Goal: Information Seeking & Learning: Learn about a topic

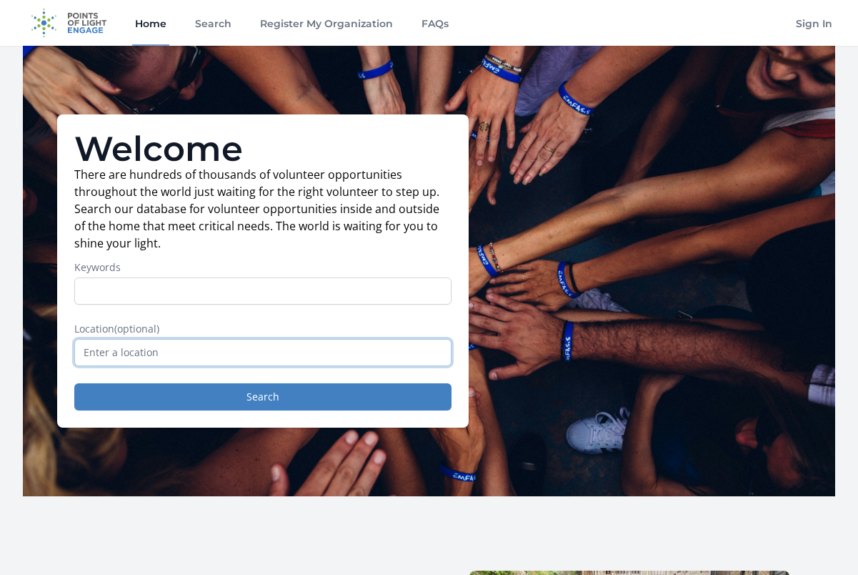
click at [191, 339] on input "text" at bounding box center [262, 352] width 377 height 27
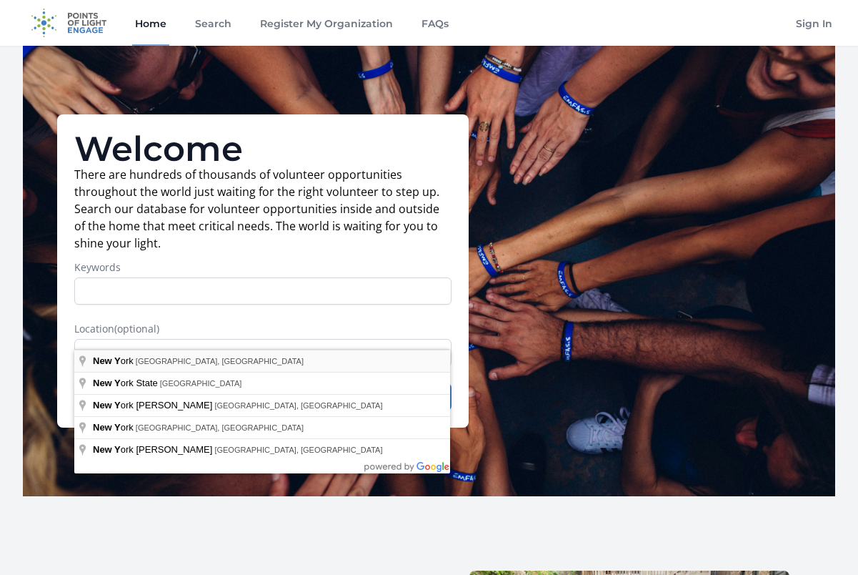
type input "New York, NY, USA"
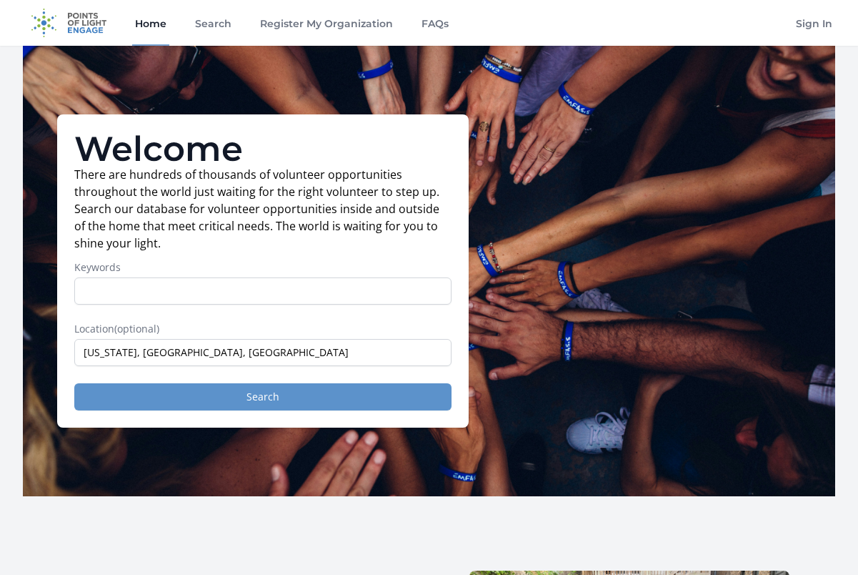
click at [267, 384] on button "Search" at bounding box center [262, 396] width 377 height 27
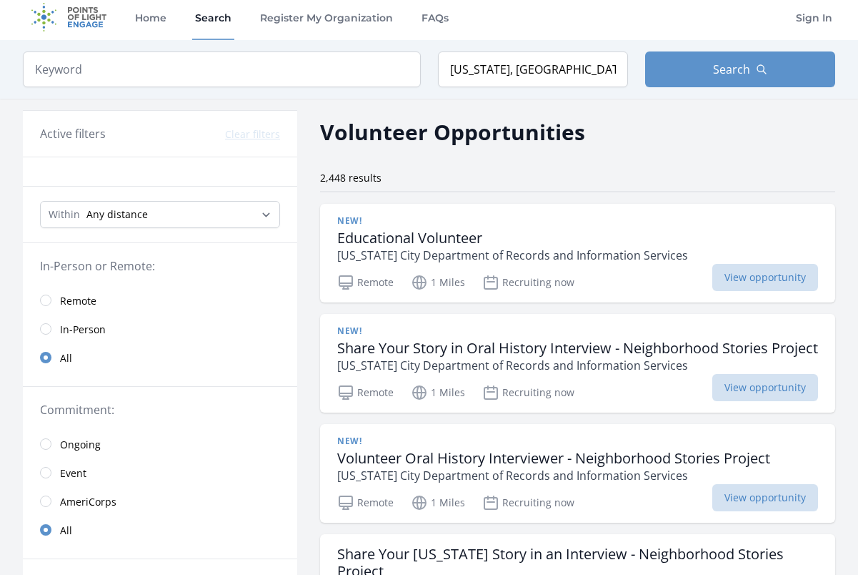
scroll to position [6, 0]
click at [514, 254] on p "[US_STATE] City Department of Records and Information Services" at bounding box center [512, 255] width 351 height 17
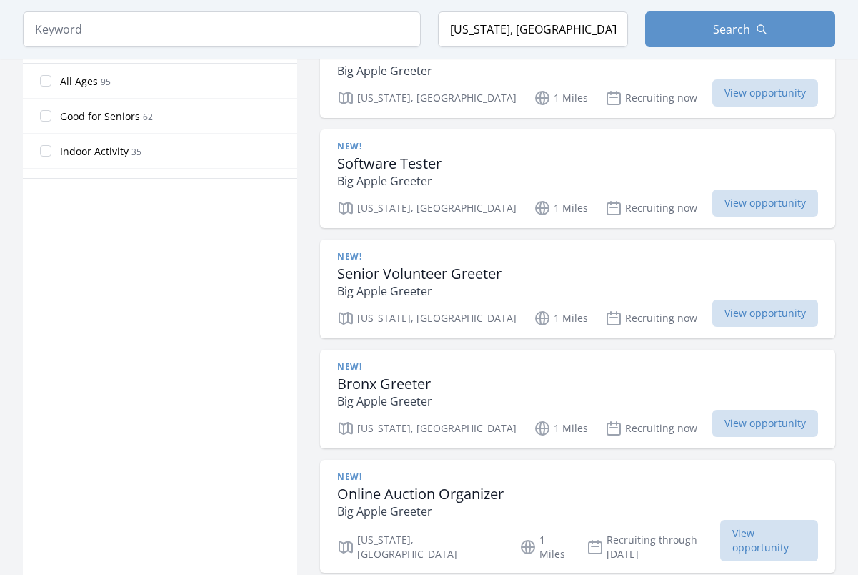
scroll to position [871, 0]
click at [429, 154] on h3 "Software Tester" at bounding box center [389, 162] width 104 height 17
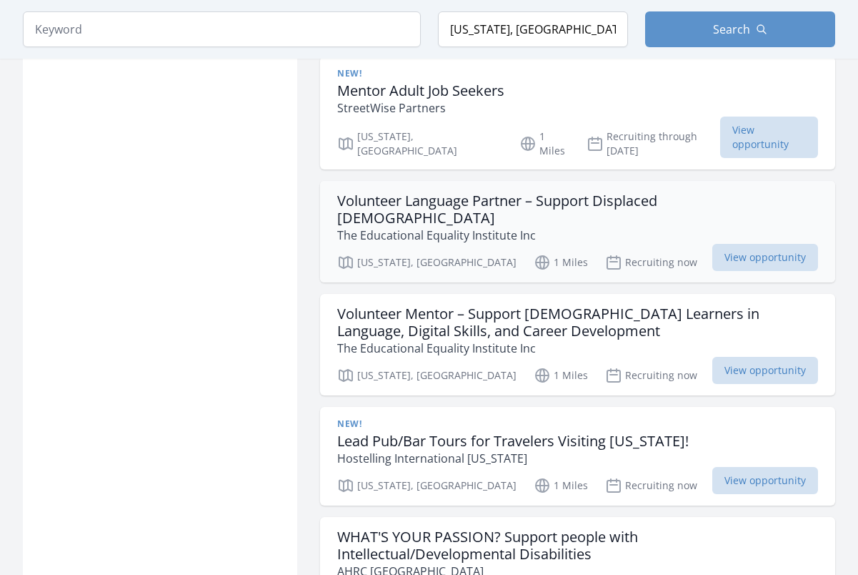
scroll to position [1734, 0]
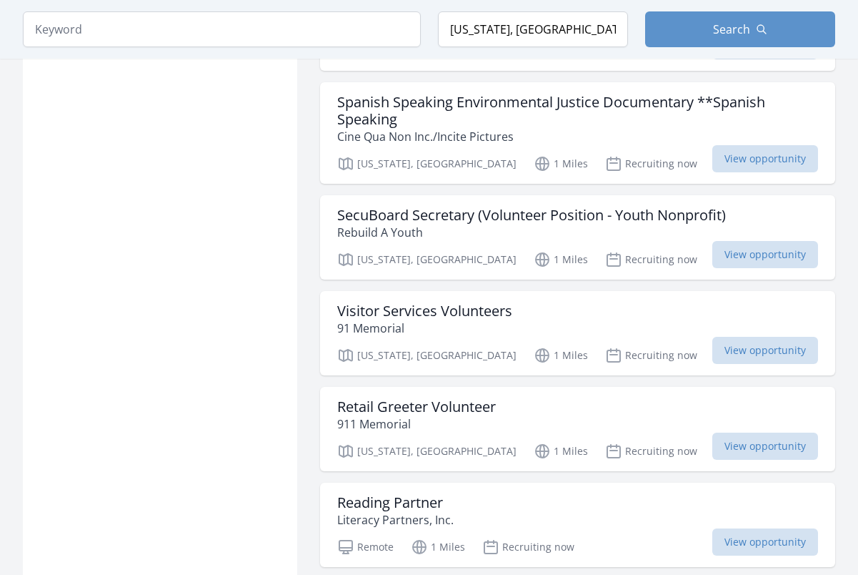
scroll to position [3457, 1]
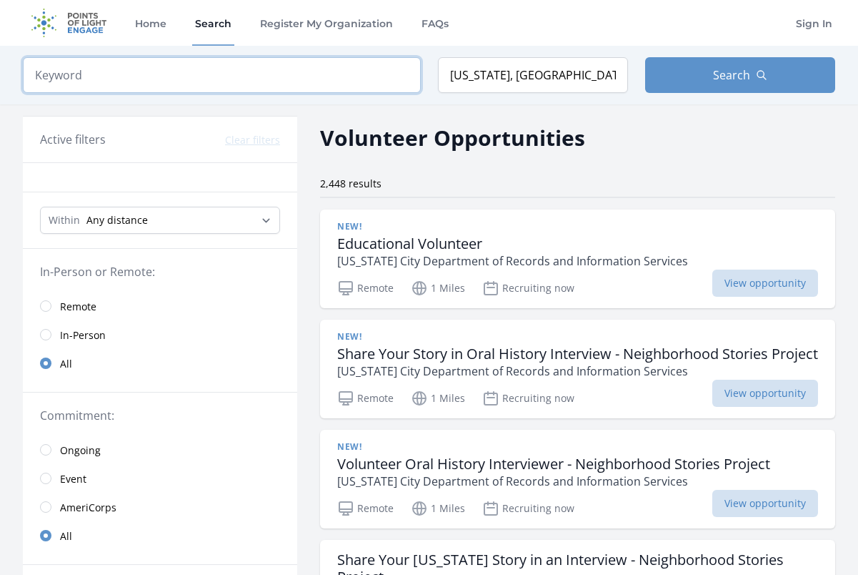
click at [207, 71] on input "search" at bounding box center [222, 75] width 398 height 36
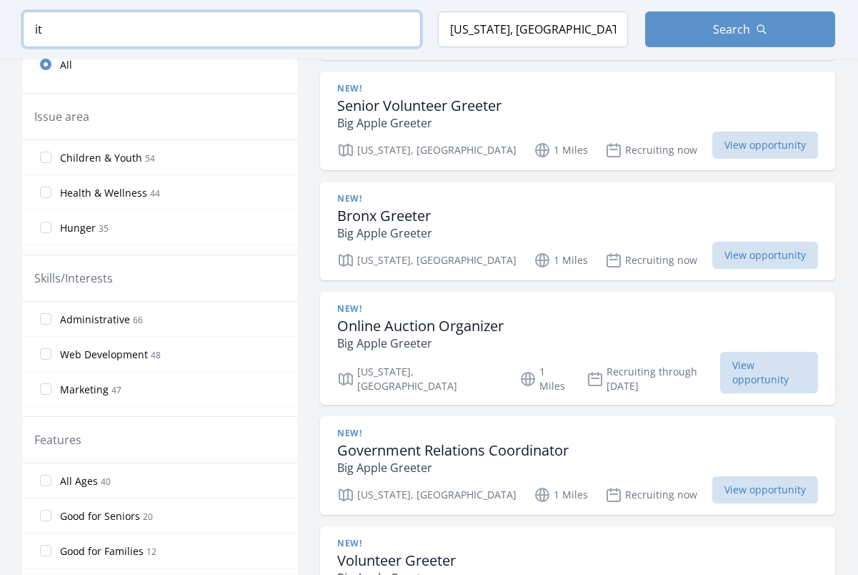
scroll to position [490, 0]
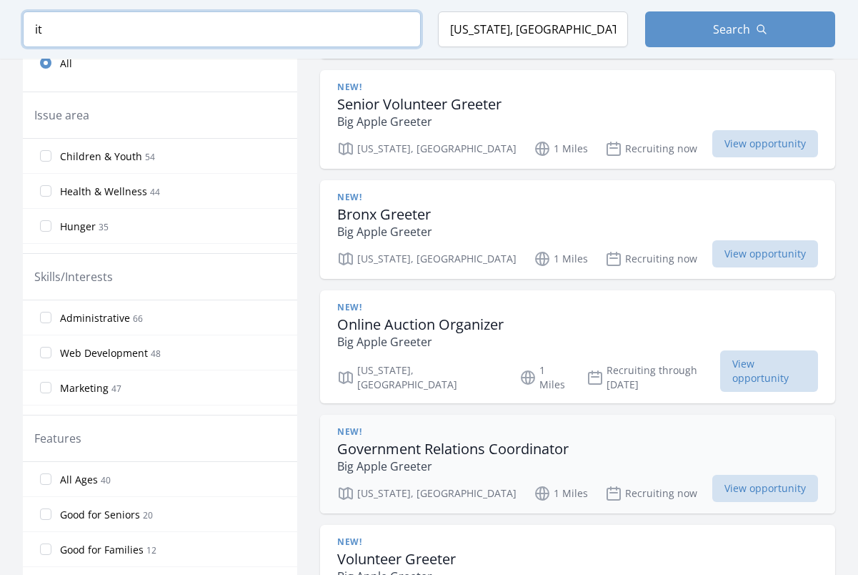
type input "it"
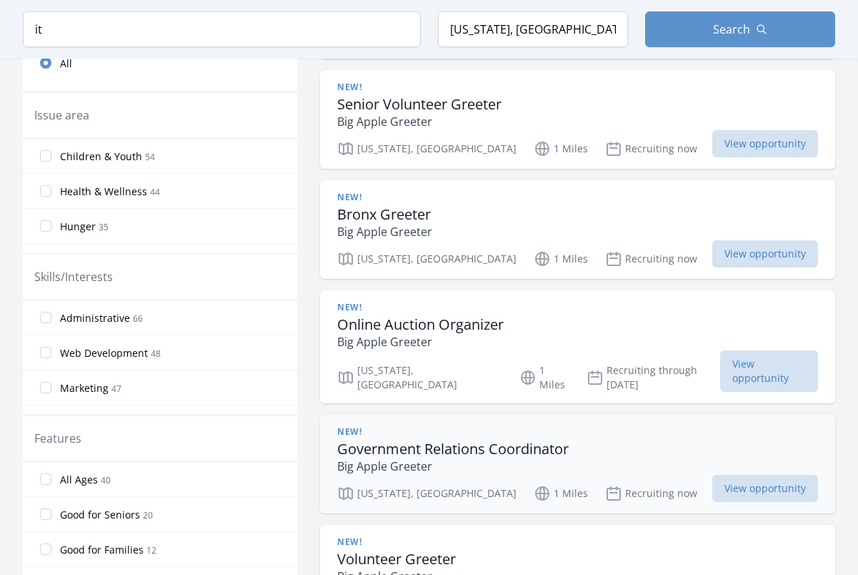
click at [467, 440] on h3 "Government Relations Coordinator" at bounding box center [453, 448] width 232 height 17
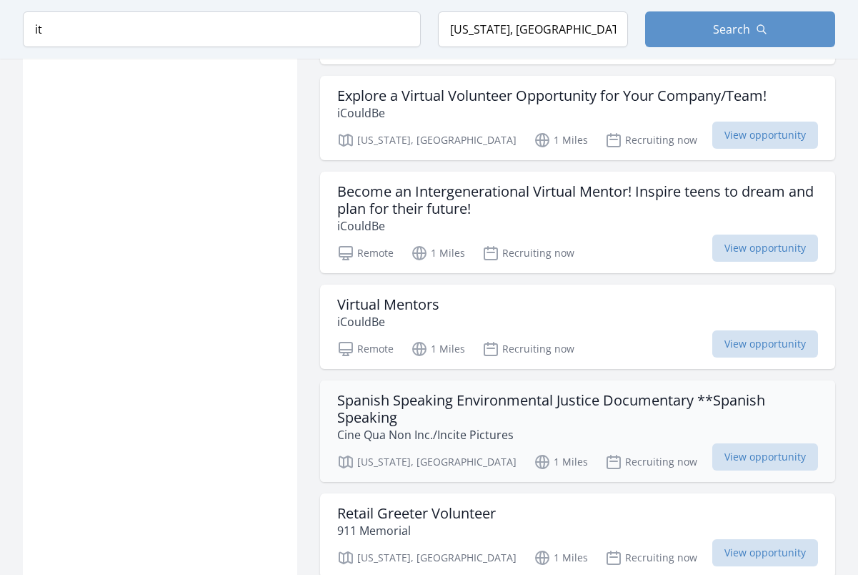
scroll to position [1299, 0]
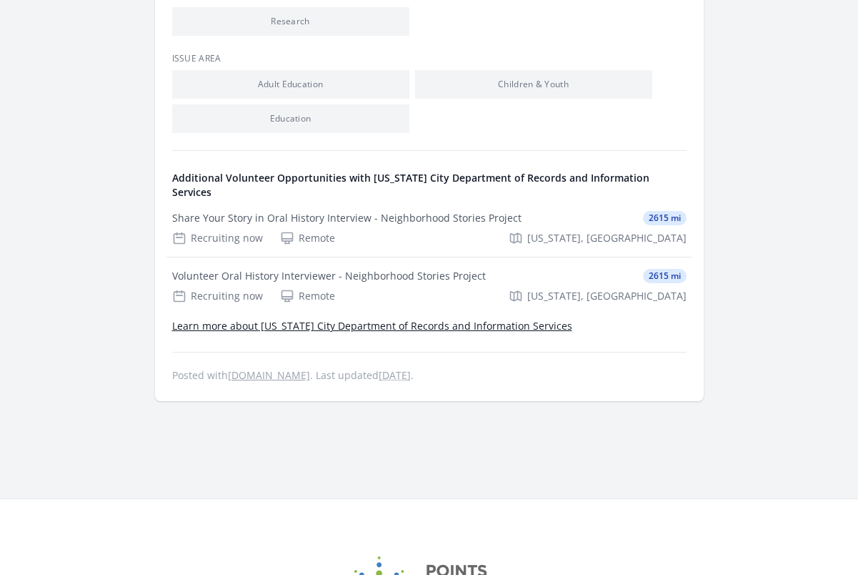
scroll to position [625, 0]
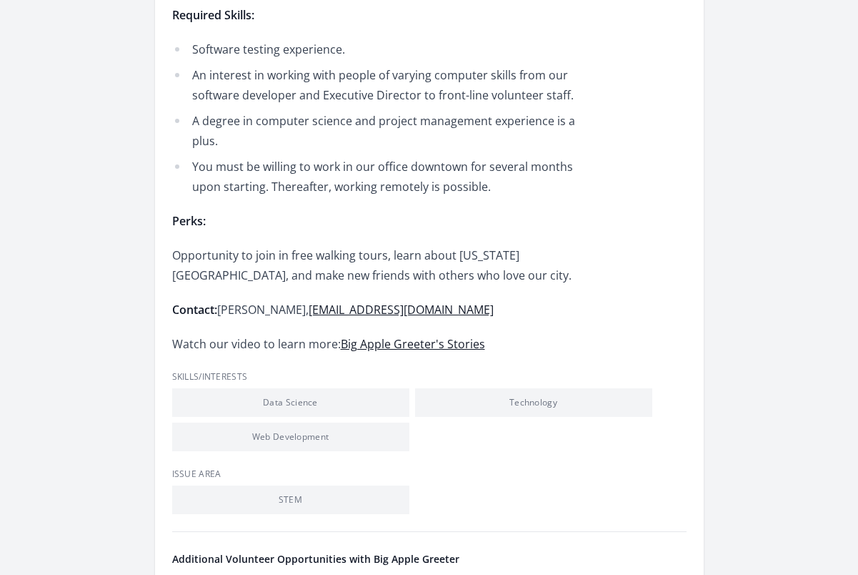
scroll to position [792, 0]
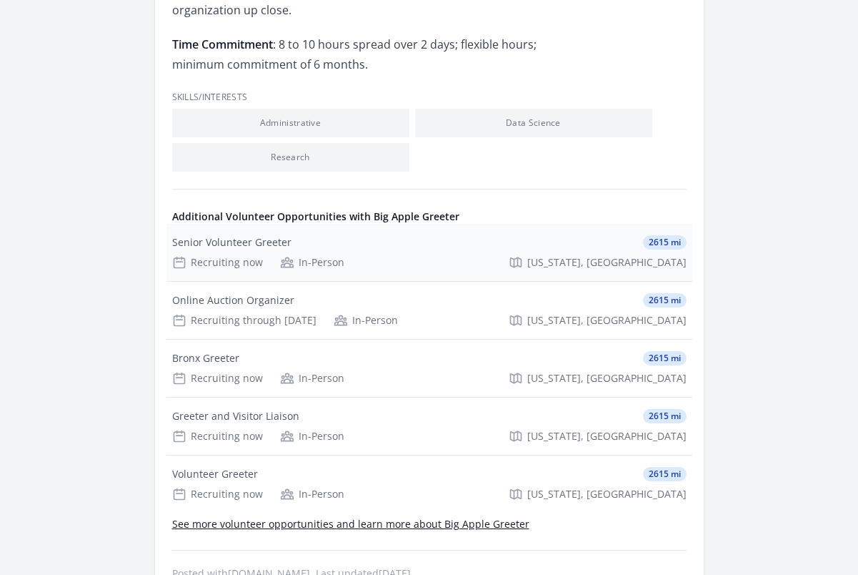
scroll to position [1065, 0]
